Goal: Transaction & Acquisition: Download file/media

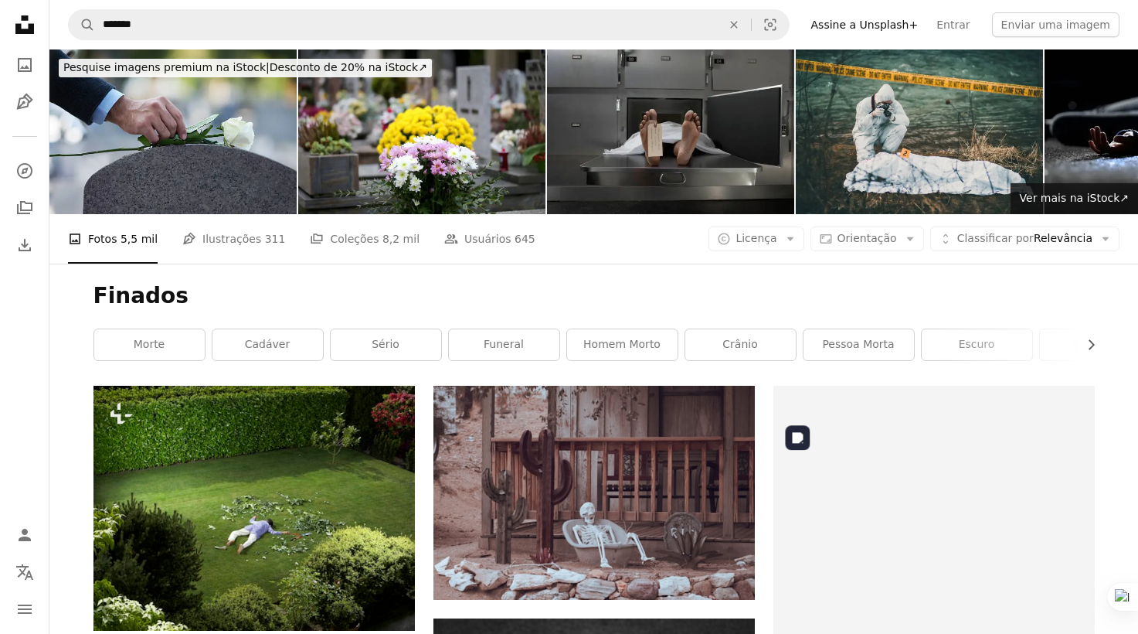
scroll to position [15843, 0]
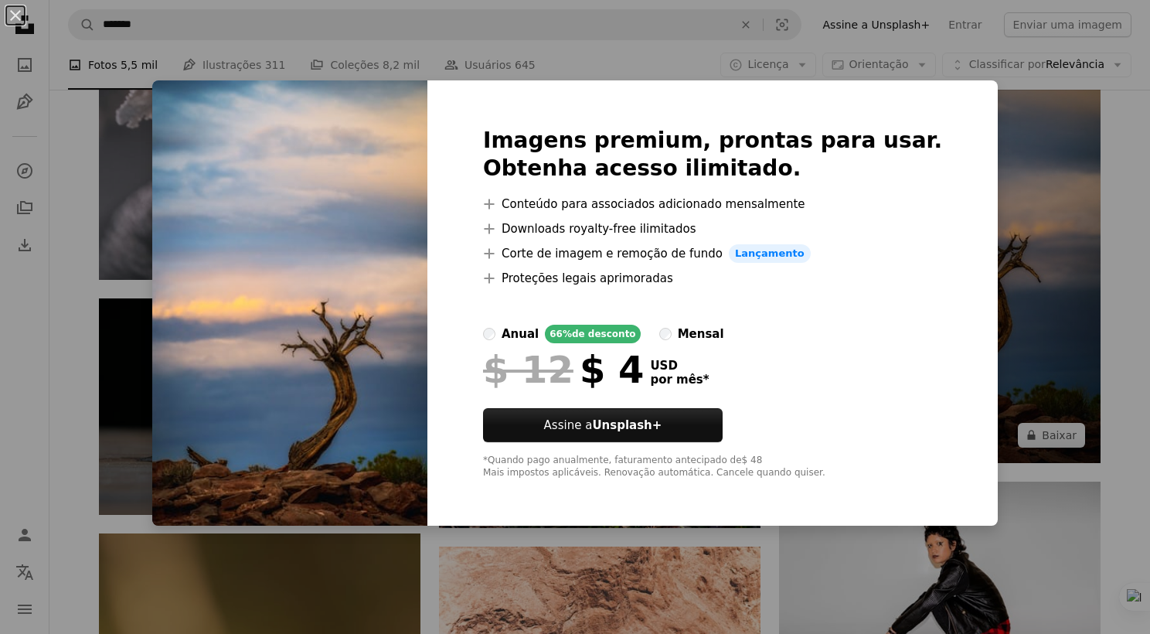
click at [1045, 134] on div "An X shape Imagens premium, prontas para usar. Obtenha acesso ilimitado. A plus…" at bounding box center [575, 317] width 1150 height 634
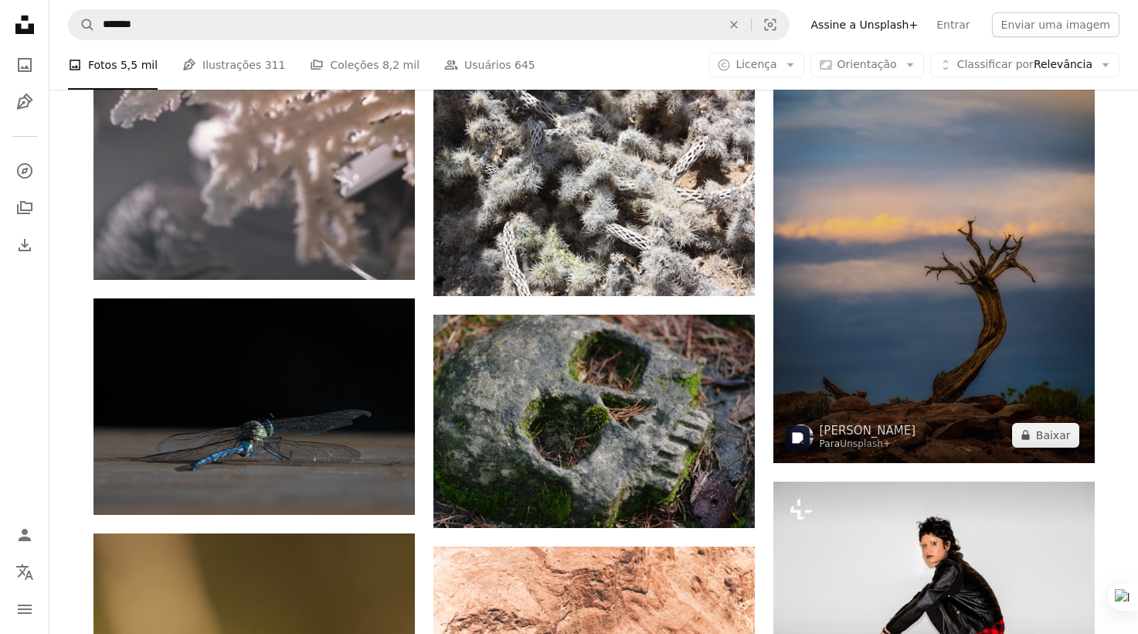
click at [834, 244] on img at bounding box center [934, 222] width 321 height 482
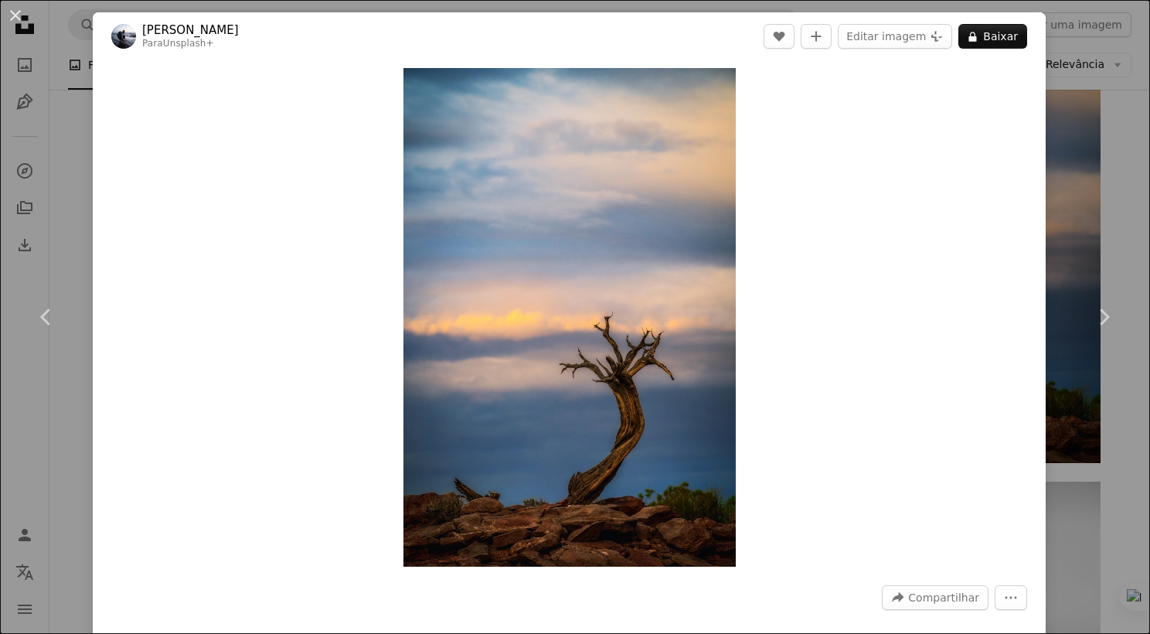
drag, startPoint x: 752, startPoint y: 22, endPoint x: 765, endPoint y: 26, distance: 13.5
click at [752, 22] on header "[PERSON_NAME] Para Unsplash+ A heart A plus sign Editar imagem Plus sign for Un…" at bounding box center [569, 36] width 953 height 48
click at [958, 109] on div "Zoom in" at bounding box center [569, 317] width 953 height 514
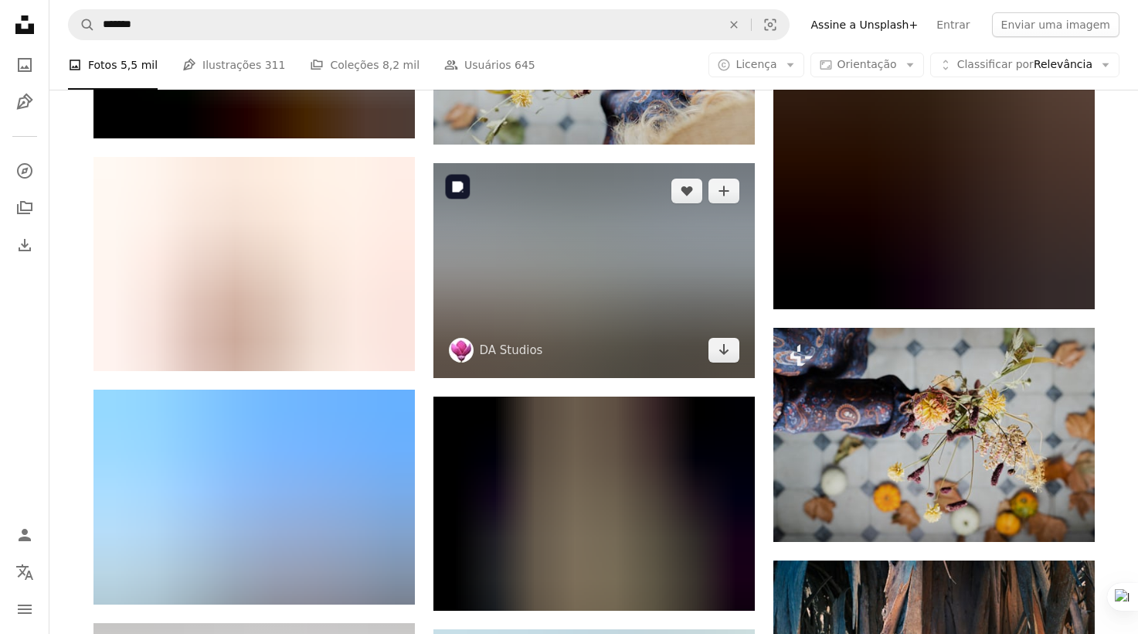
scroll to position [22335, 0]
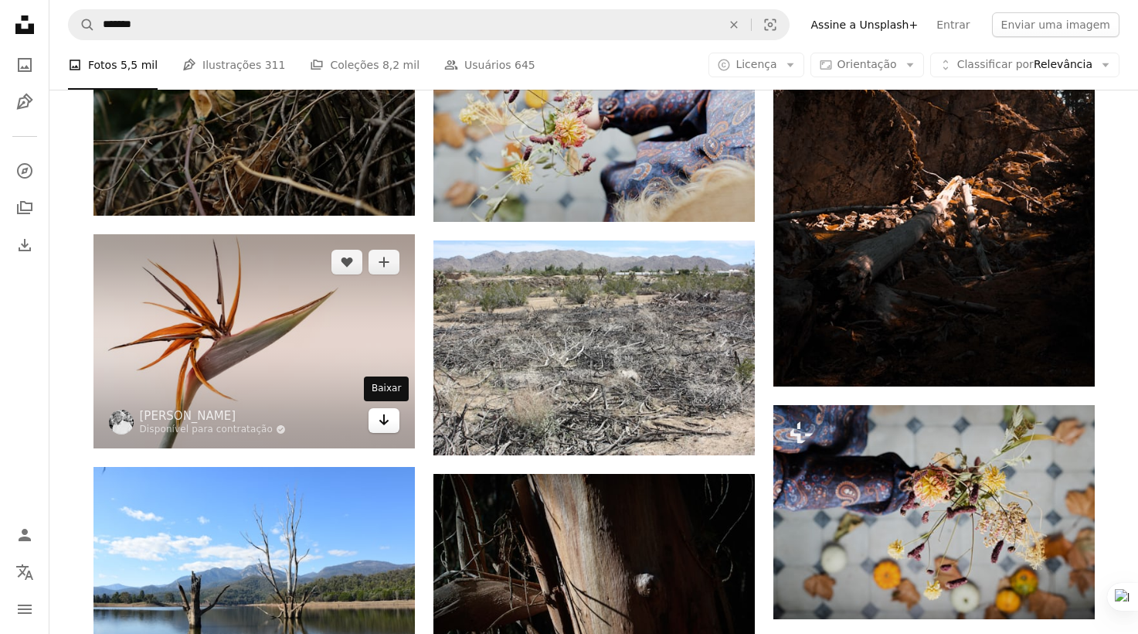
click at [390, 419] on link "Arrow pointing down" at bounding box center [384, 420] width 31 height 25
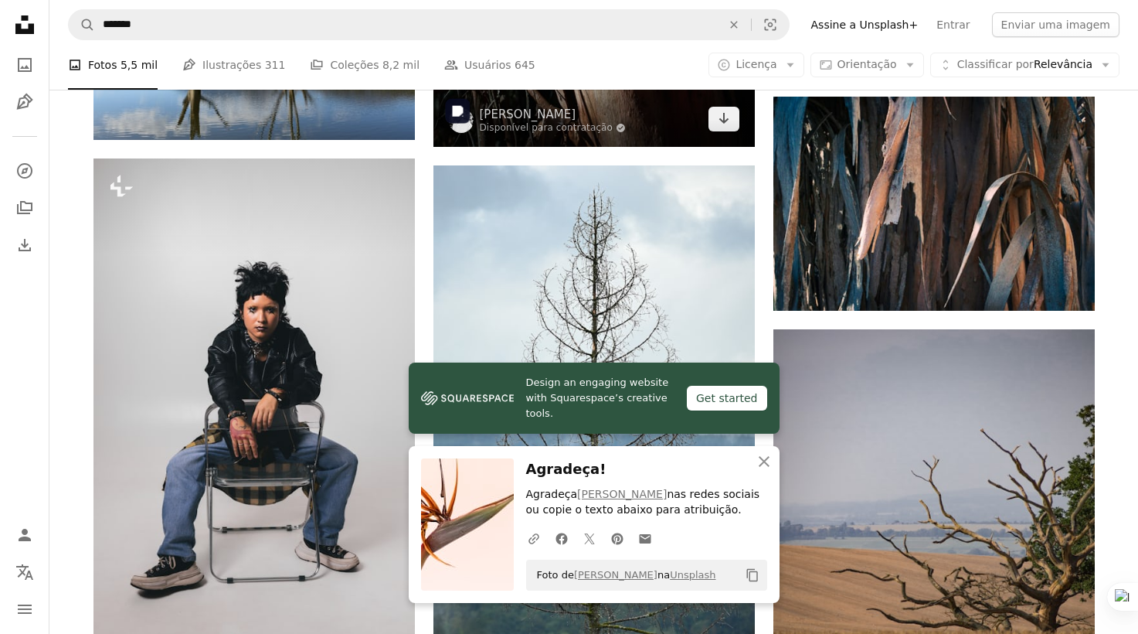
scroll to position [22953, 0]
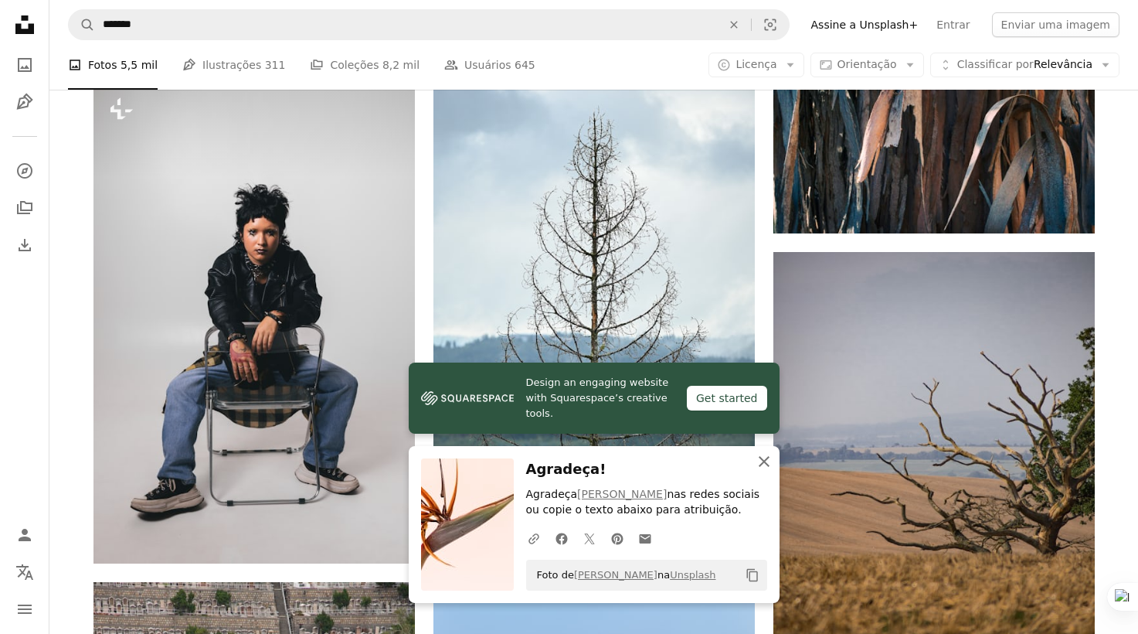
click at [767, 459] on icon "An X shape" at bounding box center [764, 461] width 19 height 19
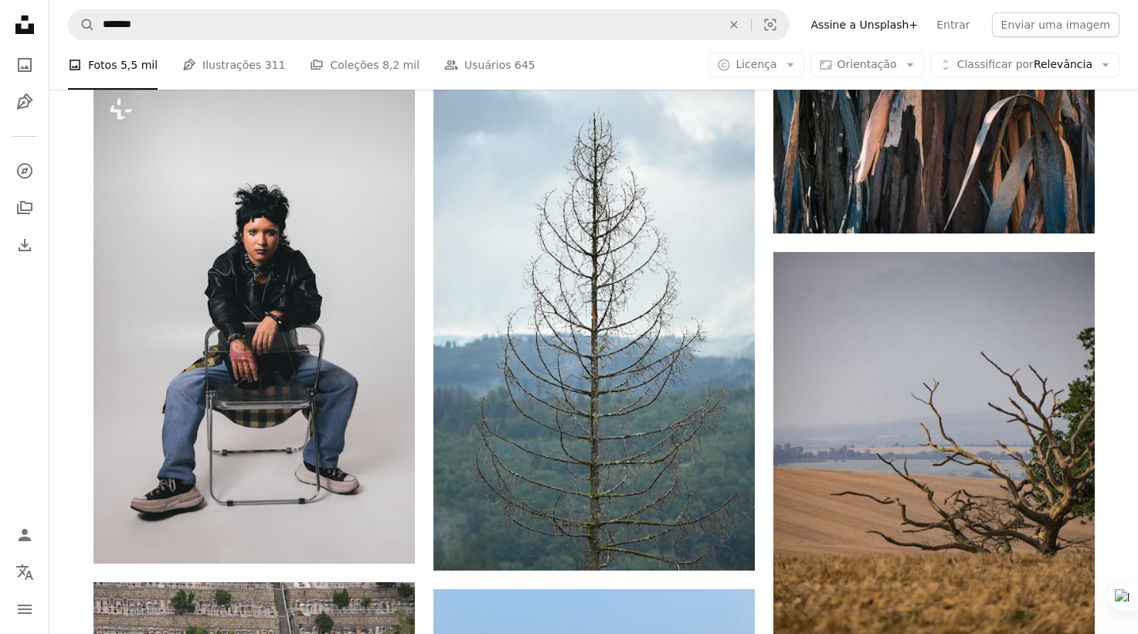
click at [767, 468] on icon "An X shape" at bounding box center [764, 477] width 19 height 19
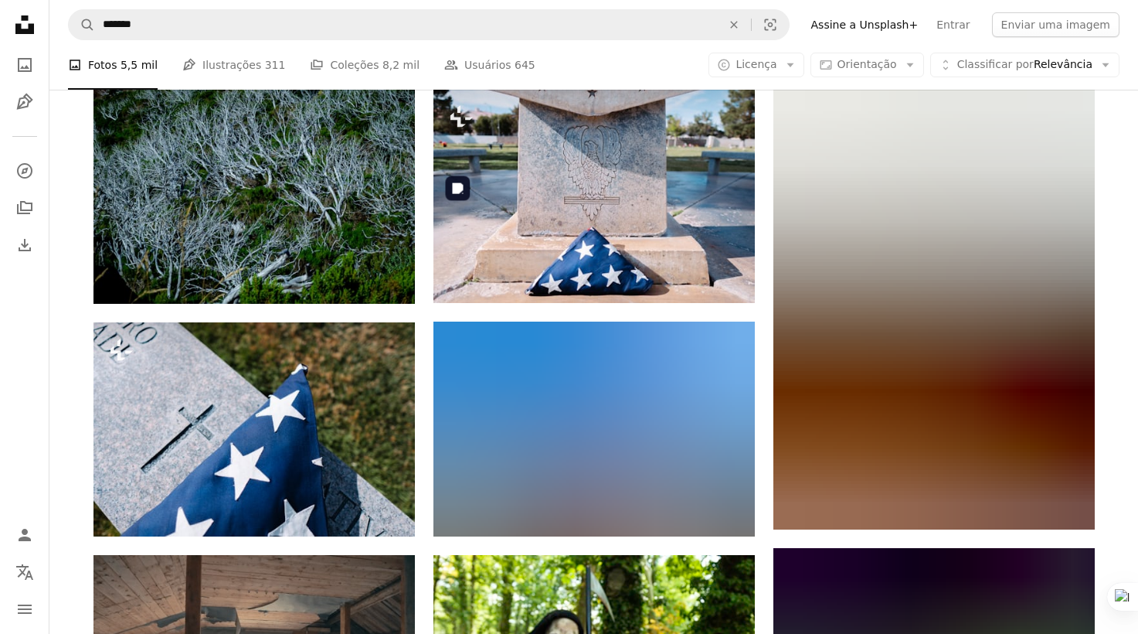
scroll to position [32845, 0]
